Goal: Information Seeking & Learning: Learn about a topic

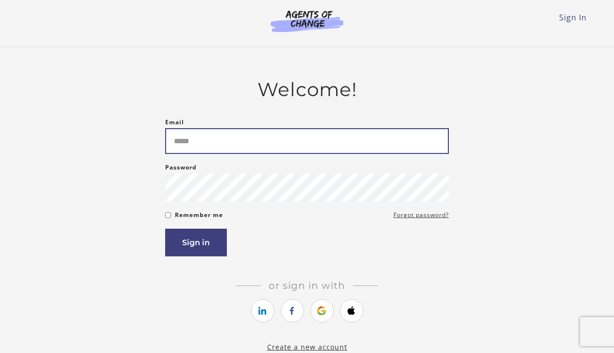
type input "**********"
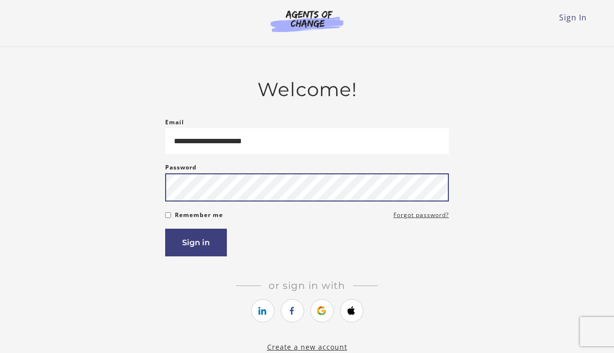
click at [196, 244] on button "Sign in" at bounding box center [196, 243] width 62 height 28
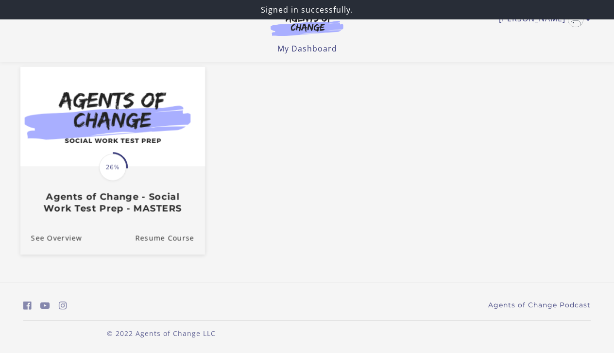
scroll to position [82, 0]
click at [119, 170] on span "26%" at bounding box center [112, 166] width 27 height 27
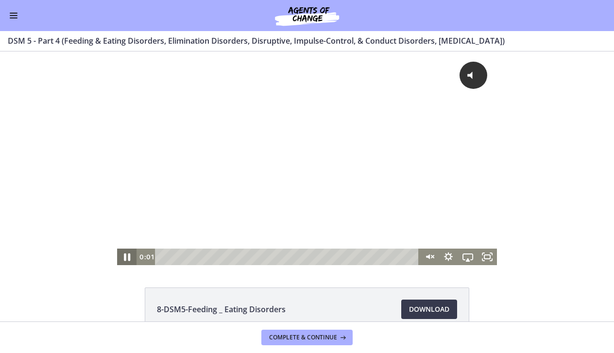
click at [130, 257] on icon "Pause" at bounding box center [126, 257] width 23 height 20
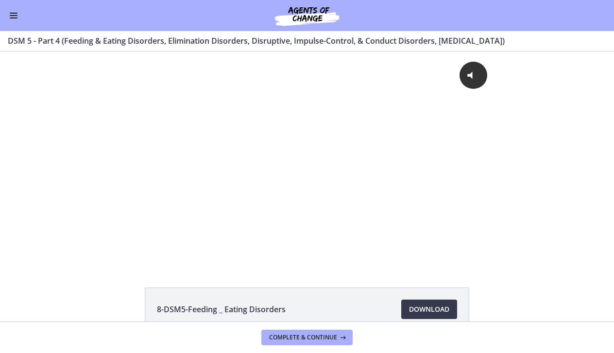
click at [16, 16] on span "Enable menu" at bounding box center [14, 15] width 8 height 1
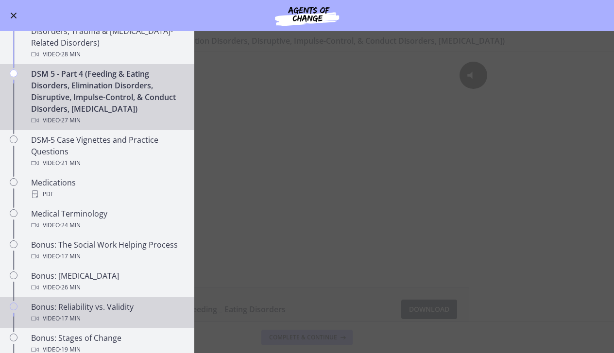
scroll to position [528, 0]
